Goal: Find specific page/section: Find specific page/section

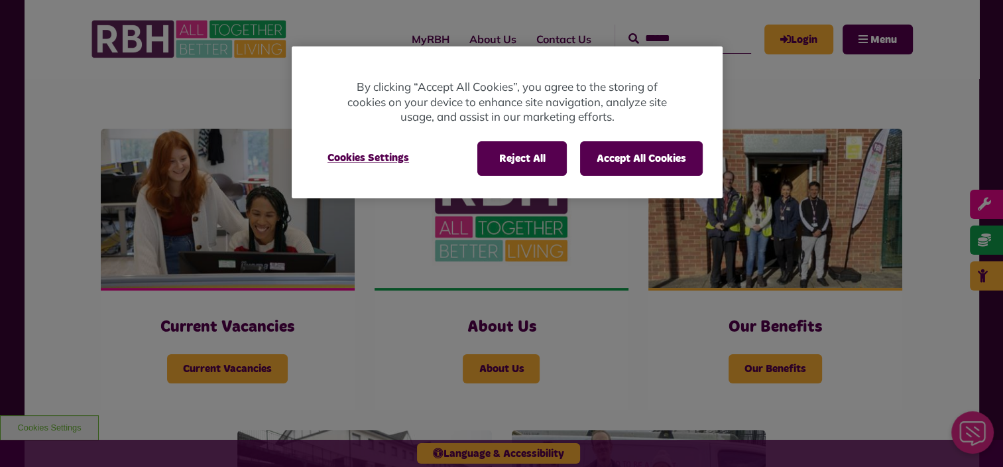
scroll to position [233, 0]
click at [520, 164] on button "Reject All" at bounding box center [523, 158] width 90 height 34
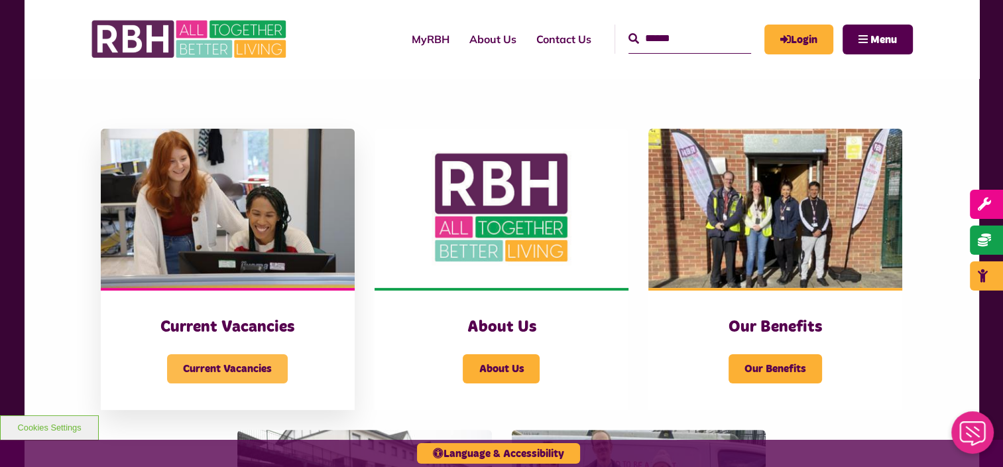
click at [202, 369] on span "Current Vacancies" at bounding box center [227, 368] width 121 height 29
